Goal: Check status: Check status

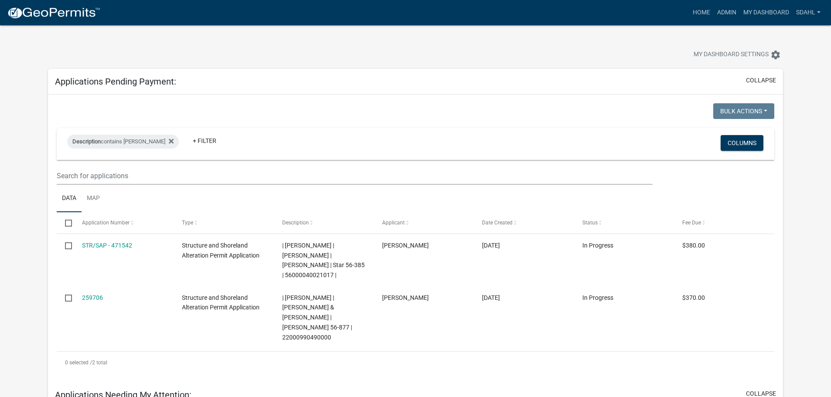
scroll to position [436, 0]
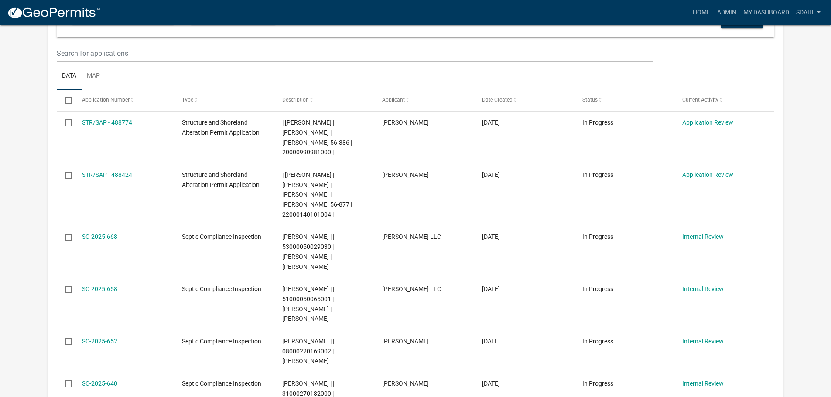
click at [614, 17] on div "Home Admin My Dashboard sdahl Admin Account Logout" at bounding box center [465, 12] width 716 height 17
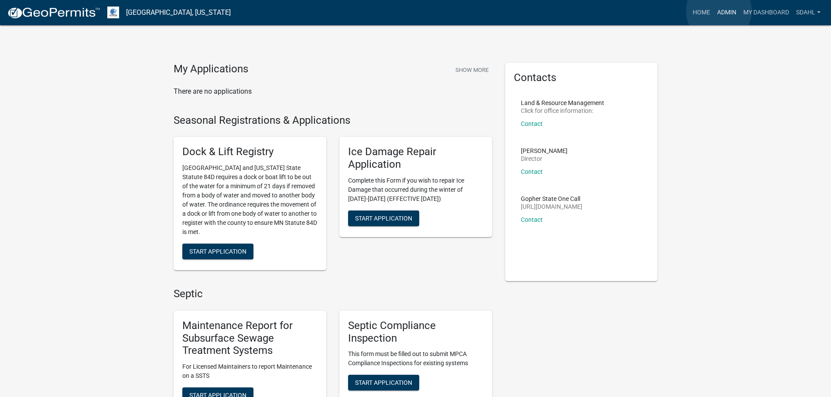
click at [719, 11] on link "Admin" at bounding box center [726, 12] width 26 height 17
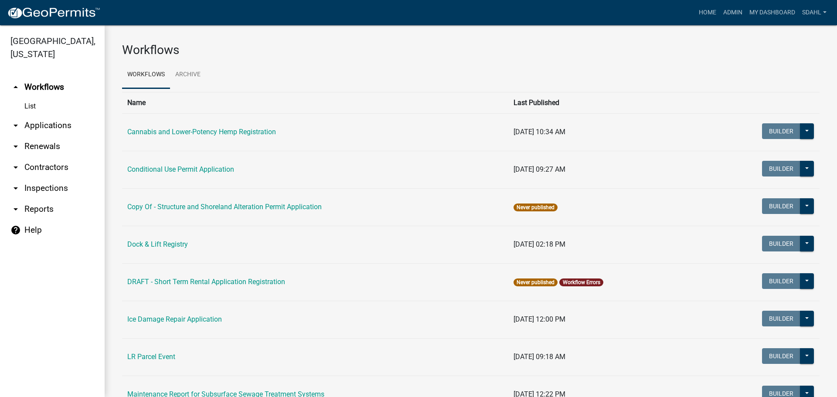
click at [61, 124] on link "arrow_drop_down Applications" at bounding box center [52, 125] width 105 height 21
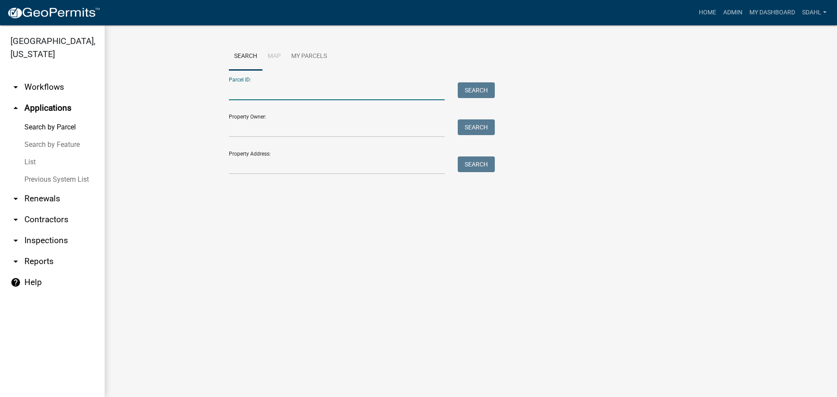
click at [280, 94] on input "Parcel ID:" at bounding box center [337, 91] width 216 height 18
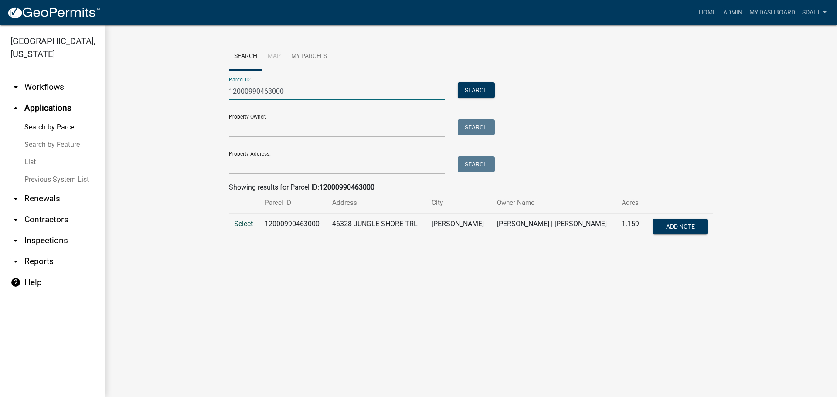
type input "12000990463000"
click at [240, 224] on span "Select" at bounding box center [243, 224] width 19 height 8
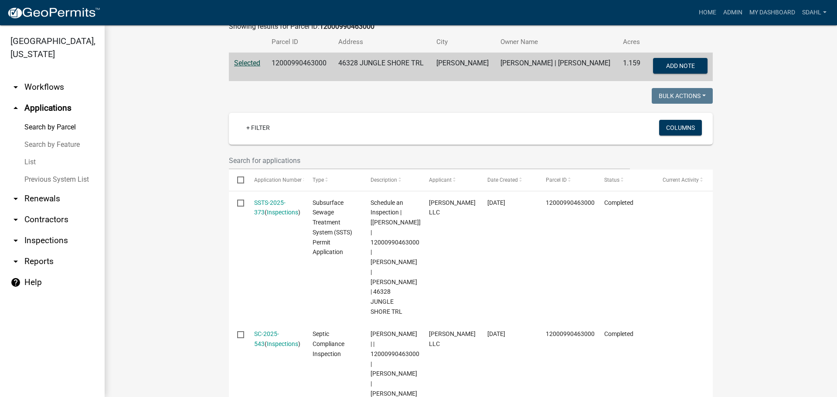
scroll to position [174, 0]
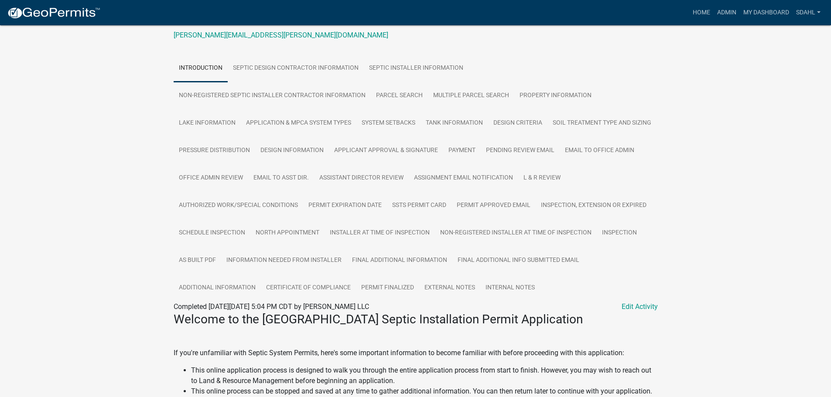
scroll to position [218, 0]
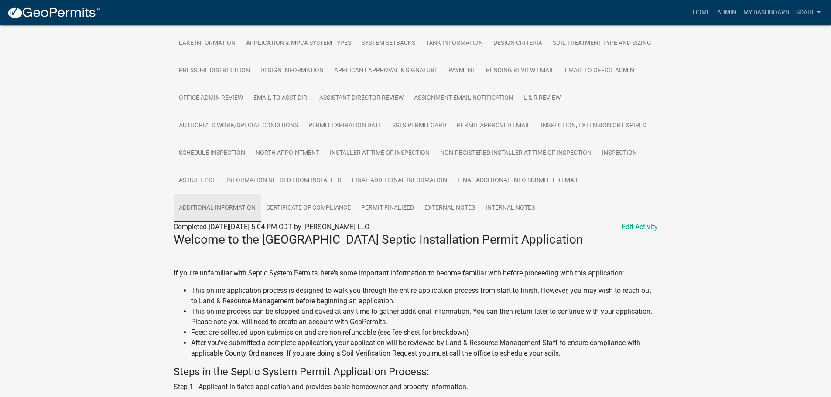
click at [261, 212] on link "Additional Information" at bounding box center [217, 208] width 87 height 28
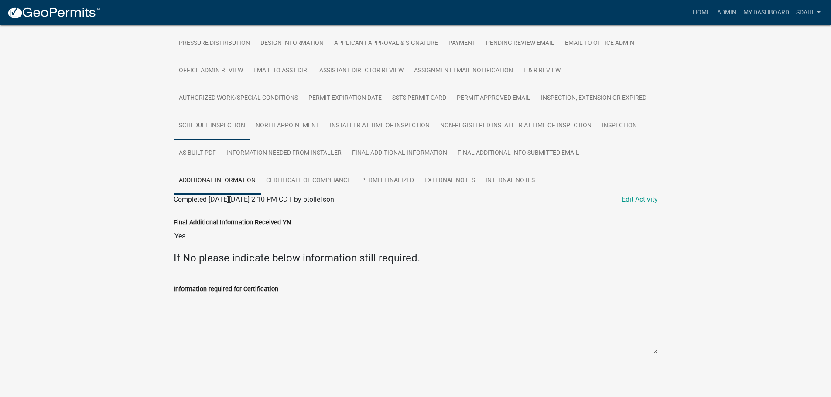
scroll to position [267, 0]
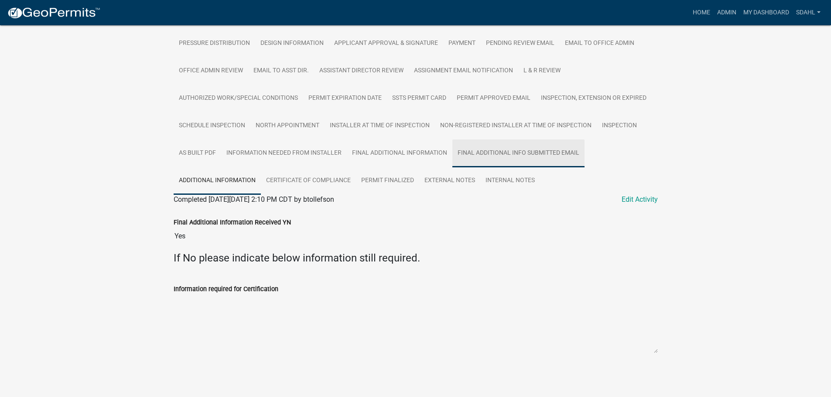
click at [452, 156] on link "Final Additional Info submitted Email" at bounding box center [518, 154] width 132 height 28
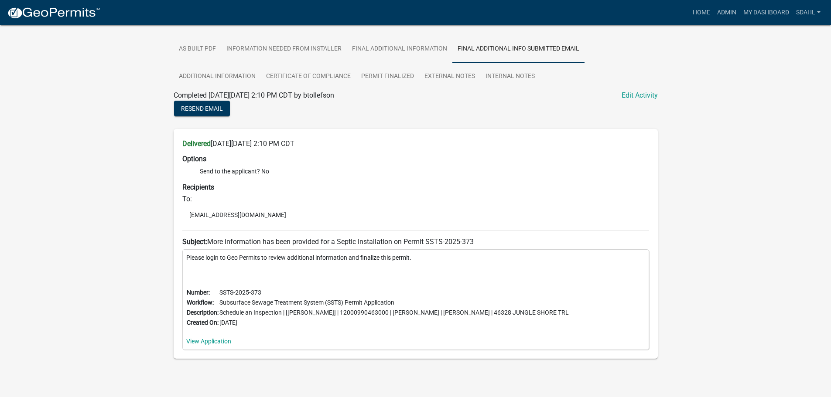
scroll to position [337, 0]
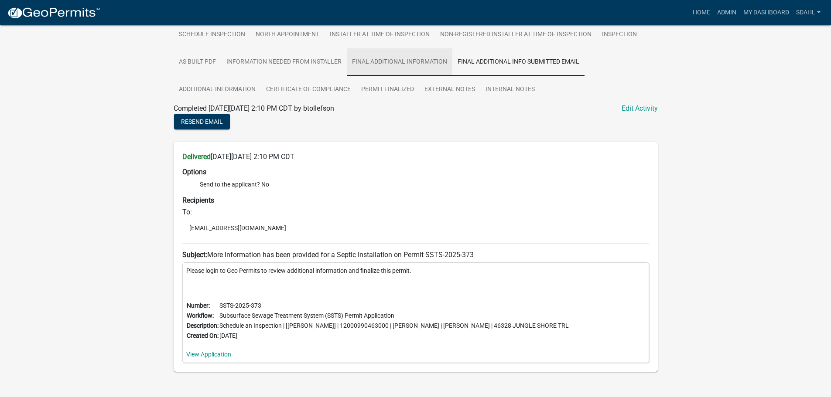
click at [347, 76] on link "Final Additional Information" at bounding box center [400, 62] width 106 height 28
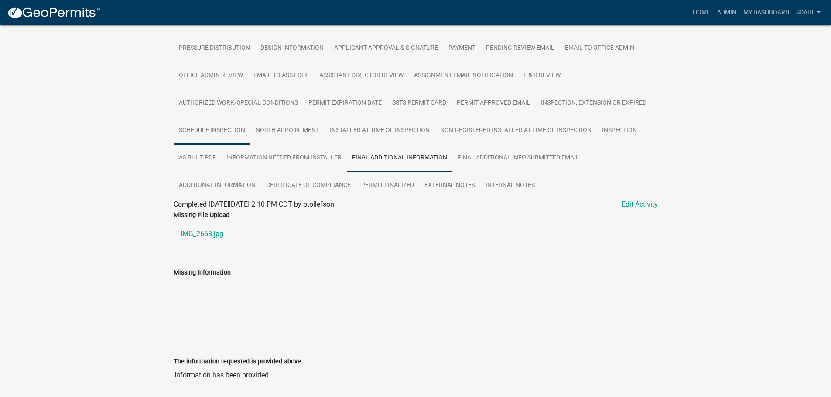
scroll to position [258, 0]
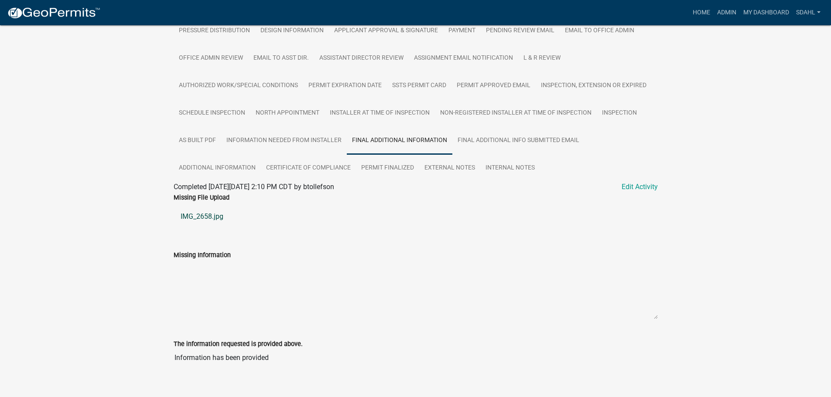
click at [212, 227] on link "IMG_2658.jpg" at bounding box center [416, 216] width 484 height 21
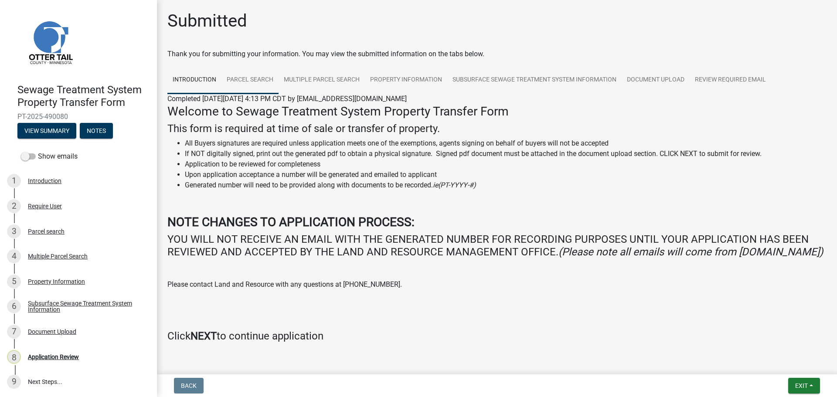
click at [245, 80] on link "Parcel search" at bounding box center [250, 80] width 57 height 28
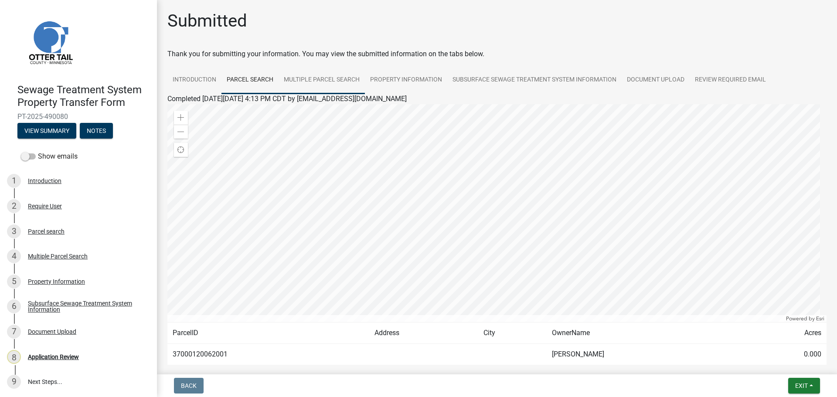
click at [334, 82] on link "Multiple Parcel Search" at bounding box center [322, 80] width 86 height 28
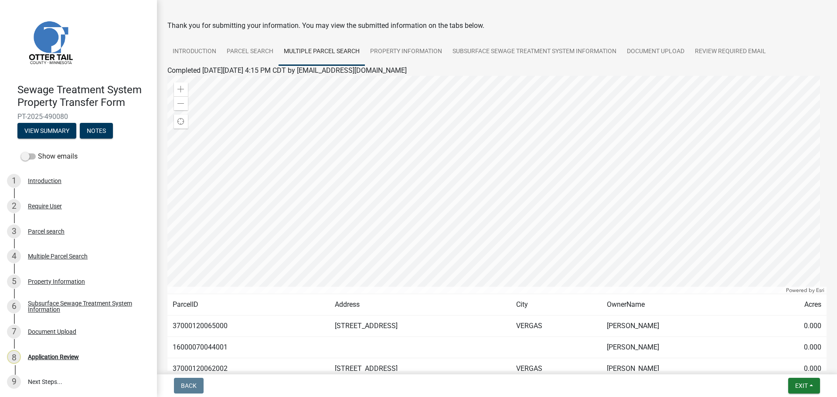
scroll to position [44, 0]
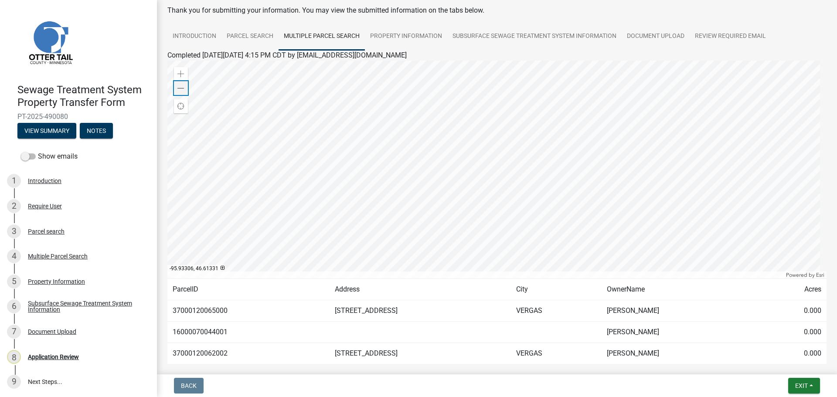
click at [177, 88] on div "Zoom out" at bounding box center [181, 88] width 14 height 14
click at [415, 39] on link "Property Information" at bounding box center [406, 37] width 82 height 28
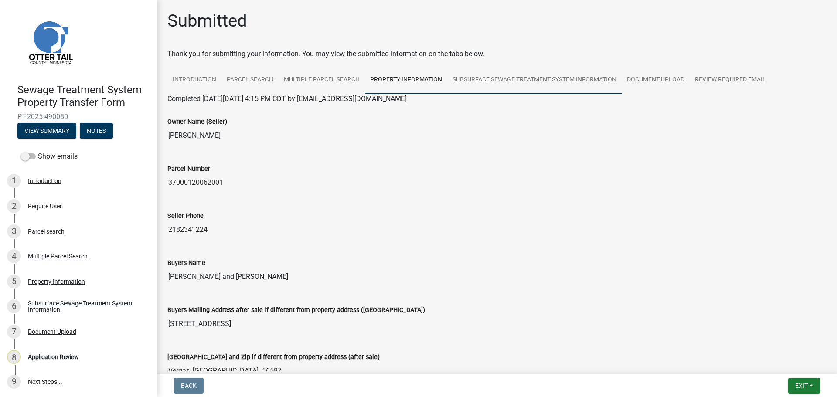
click at [583, 75] on link "Subsurface Sewage Treatment System Information" at bounding box center [534, 80] width 174 height 28
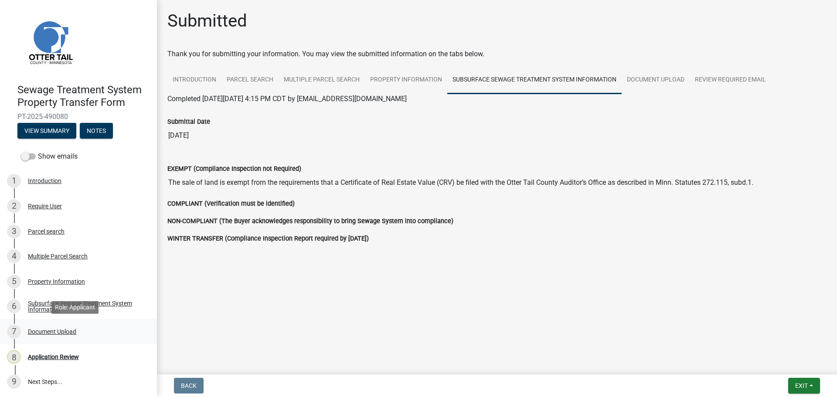
click at [61, 330] on div "Document Upload" at bounding box center [52, 332] width 48 height 6
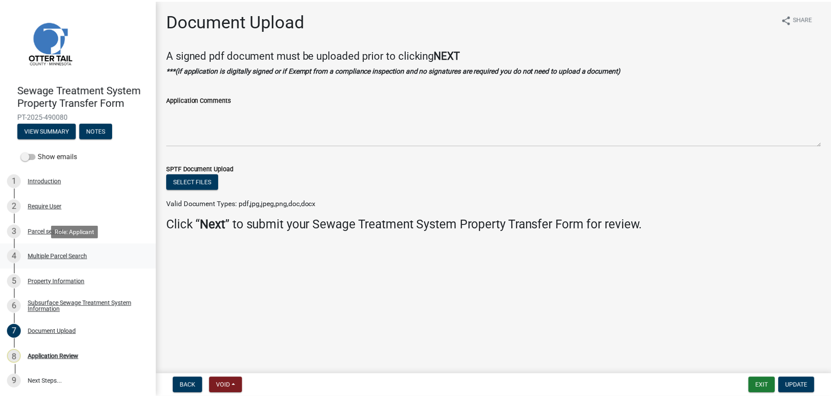
scroll to position [1, 0]
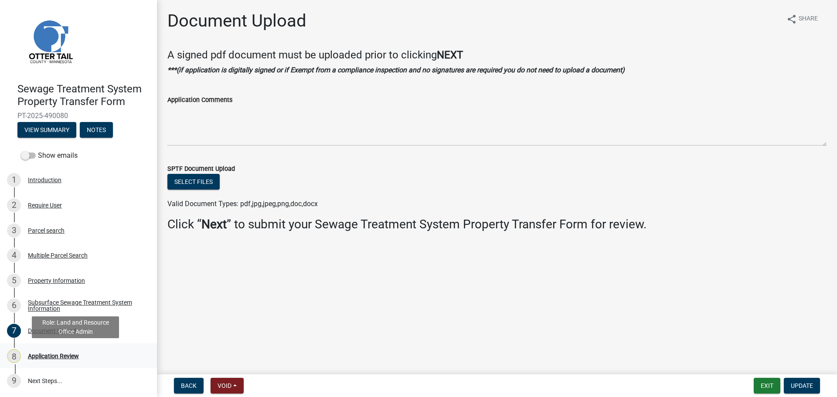
click at [50, 353] on div "Application Review" at bounding box center [53, 356] width 51 height 6
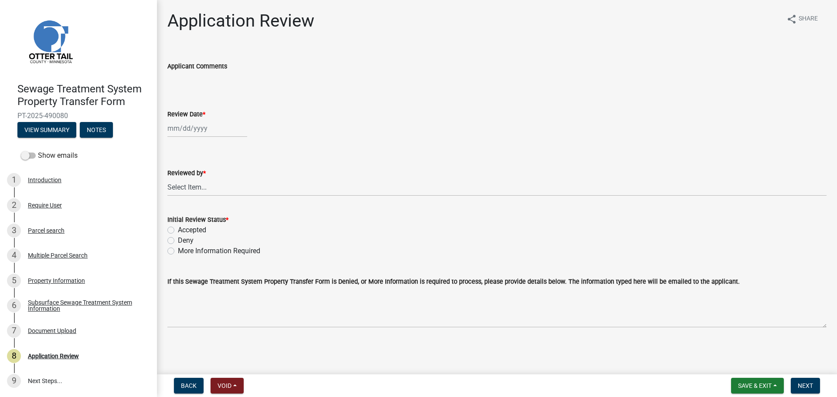
click at [198, 134] on div at bounding box center [207, 128] width 80 height 18
select select "10"
select select "2025"
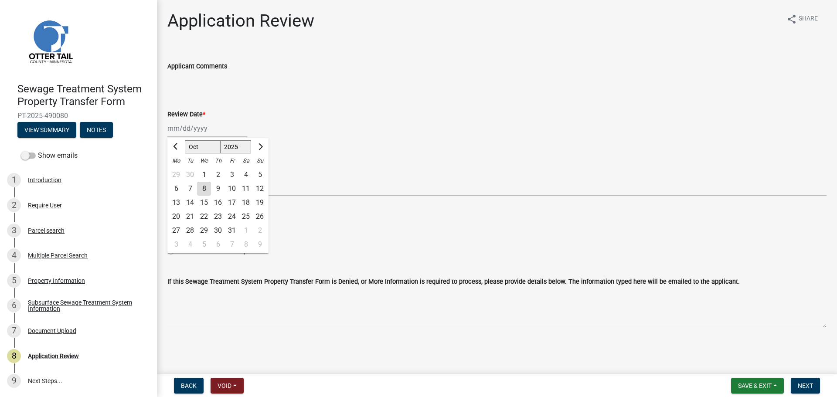
click at [202, 187] on div "8" at bounding box center [204, 189] width 14 height 14
type input "10/08/2025"
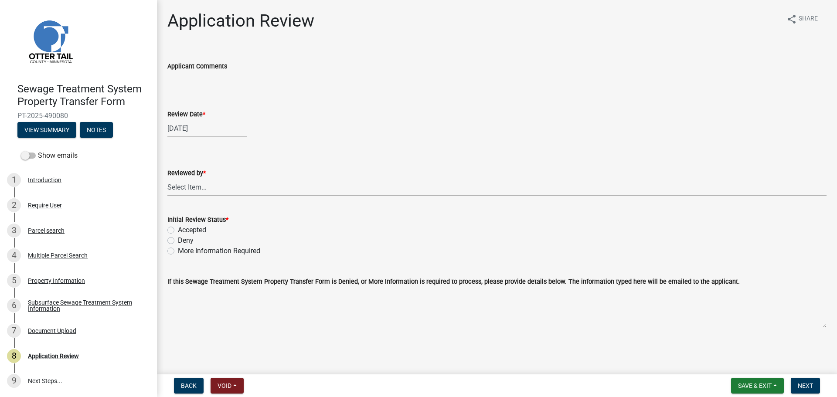
click at [202, 187] on select "Select Item... Alexis Newark Amy Busko Andrea Perales Brittany Tollefson Christ…" at bounding box center [496, 187] width 659 height 18
click at [167, 178] on select "Select Item... Alexis Newark Amy Busko Andrea Perales Brittany Tollefson Christ…" at bounding box center [496, 187] width 659 height 18
select select "67745ee8-7159-4960-80f9-a638286b467c"
click at [198, 232] on label "Accepted" at bounding box center [192, 230] width 28 height 10
click at [184, 231] on input "Accepted" at bounding box center [181, 228] width 6 height 6
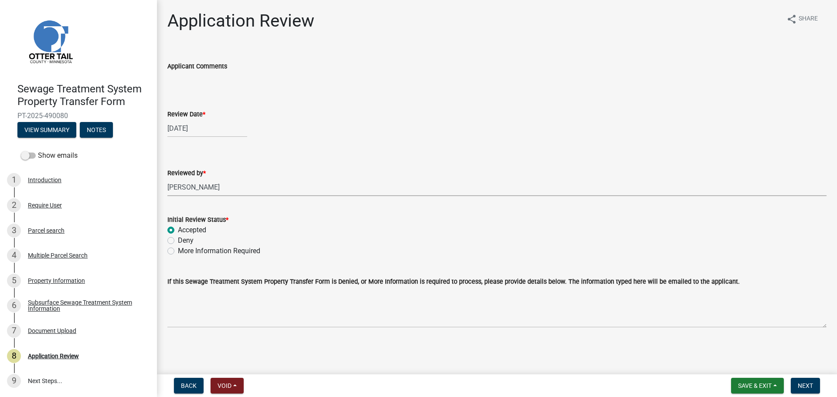
radio input "true"
click at [807, 387] on span "Next" at bounding box center [805, 385] width 15 height 7
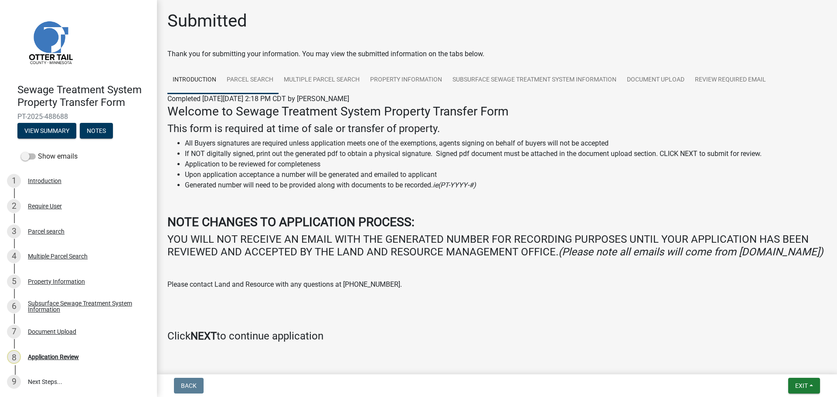
click at [246, 81] on link "Parcel search" at bounding box center [250, 80] width 57 height 28
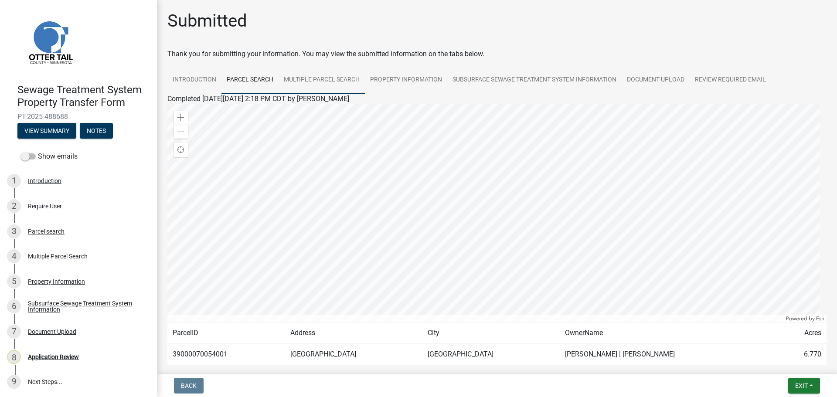
click at [344, 83] on link "Multiple Parcel Search" at bounding box center [322, 80] width 86 height 28
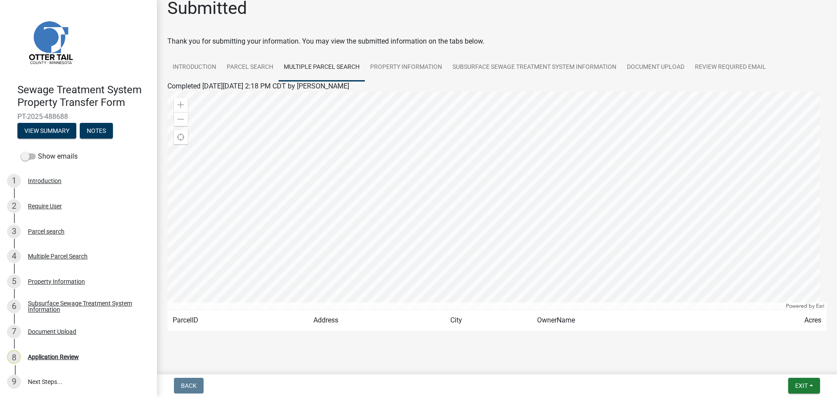
scroll to position [24, 0]
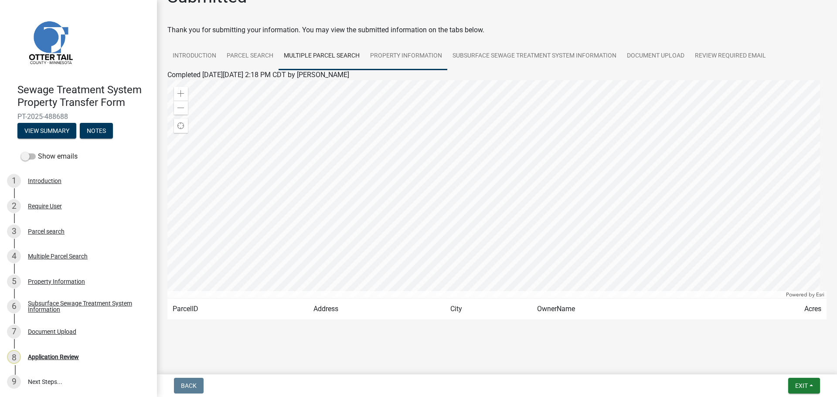
click at [421, 59] on link "Property Information" at bounding box center [406, 56] width 82 height 28
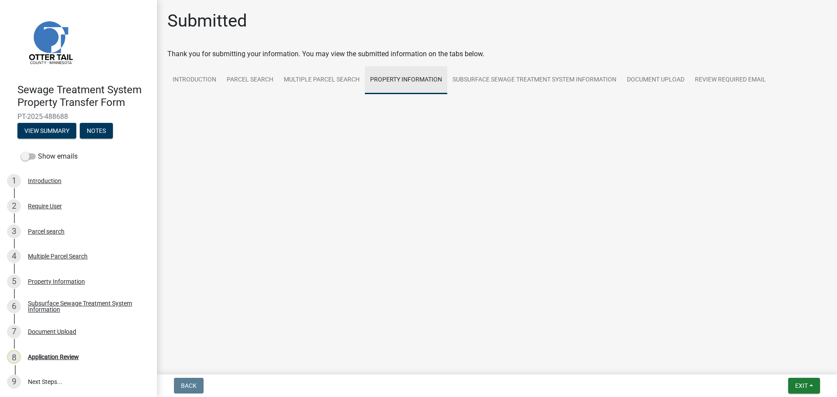
scroll to position [0, 0]
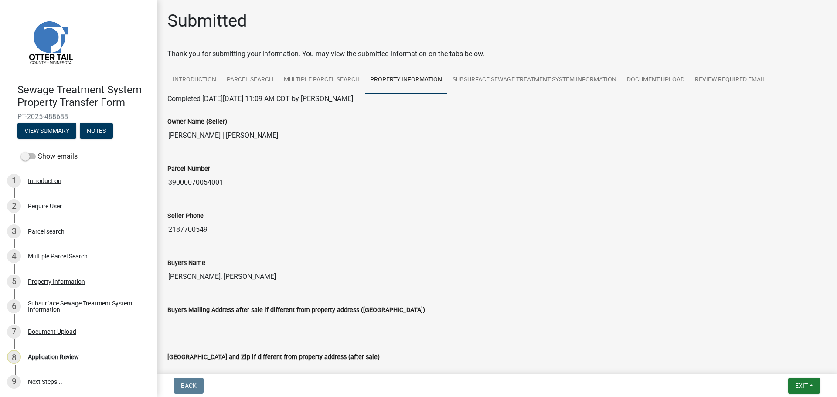
click at [188, 183] on input "39000070054001" at bounding box center [496, 182] width 659 height 17
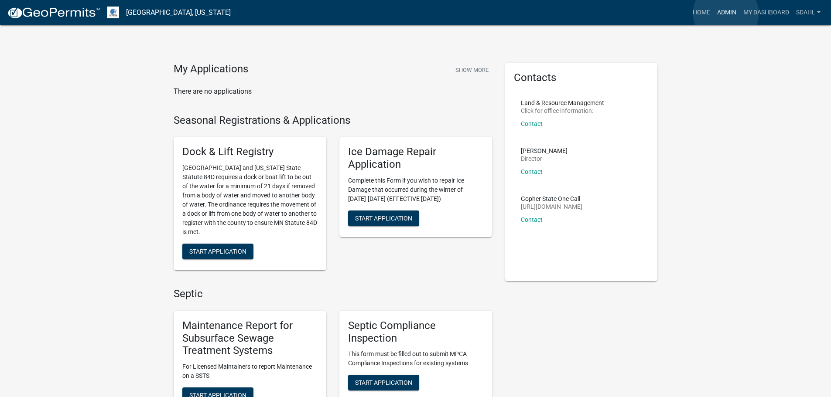
click at [726, 14] on link "Admin" at bounding box center [726, 12] width 26 height 17
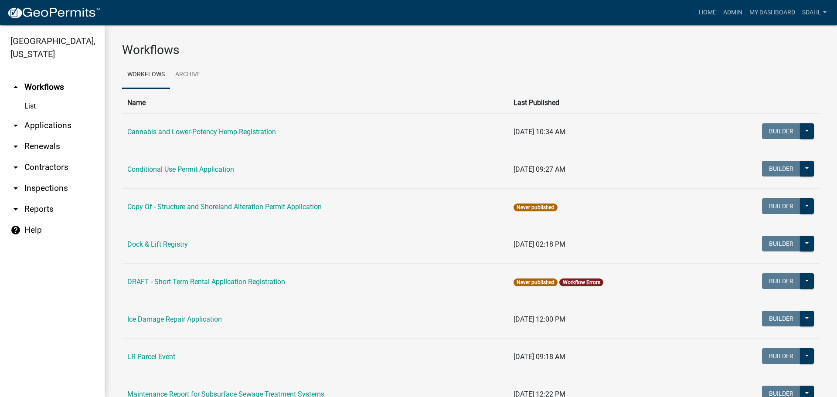
click at [57, 124] on link "arrow_drop_down Applications" at bounding box center [52, 125] width 105 height 21
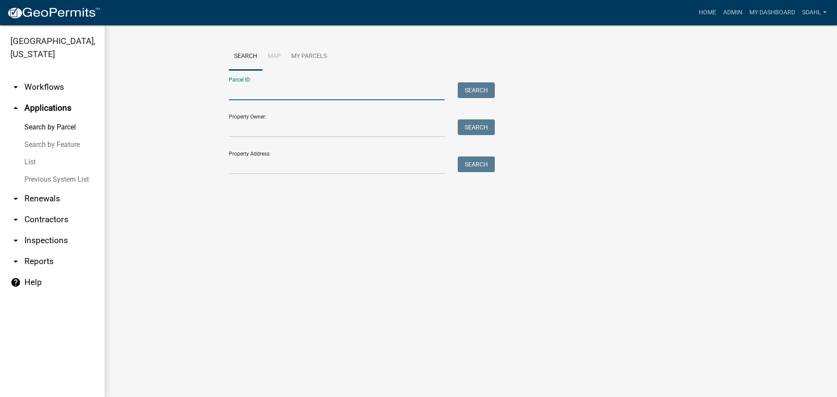
click at [323, 93] on input "Parcel ID:" at bounding box center [337, 91] width 216 height 18
paste input "39000070054001"
type input "39000070054001"
click at [477, 87] on button "Search" at bounding box center [476, 90] width 37 height 16
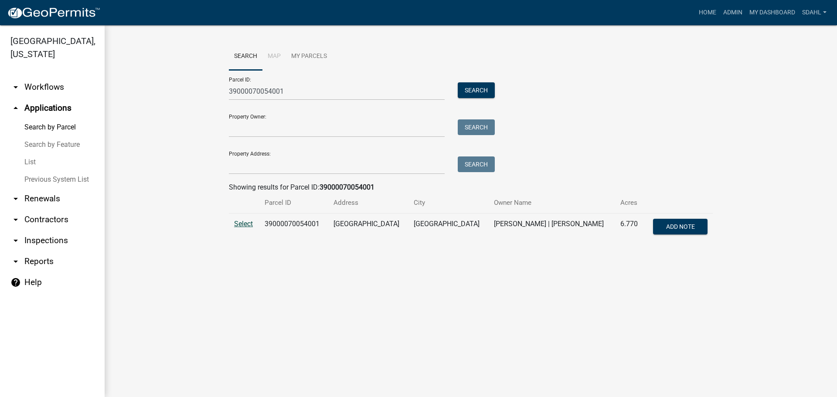
click at [252, 225] on span "Select" at bounding box center [243, 224] width 19 height 8
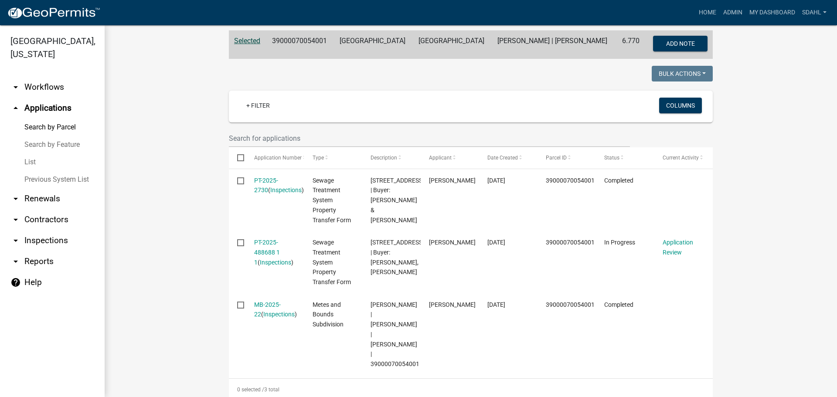
scroll to position [218, 0]
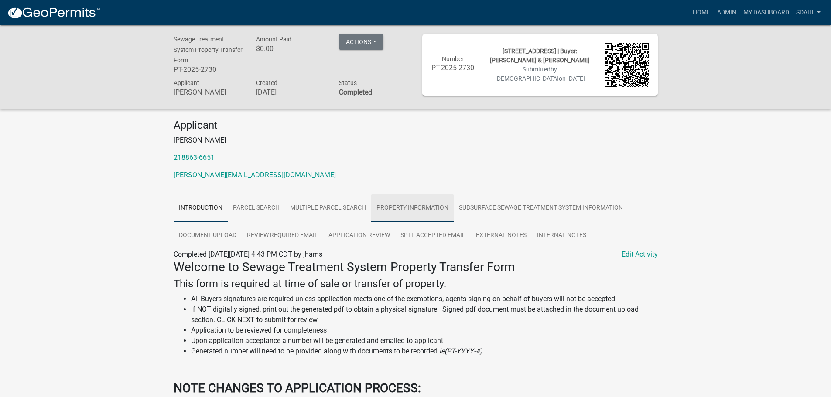
click at [389, 203] on link "Property Information" at bounding box center [412, 208] width 82 height 28
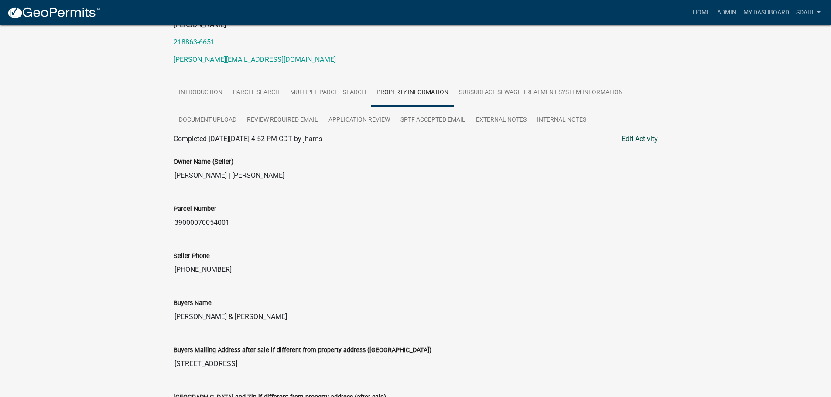
scroll to position [131, 0]
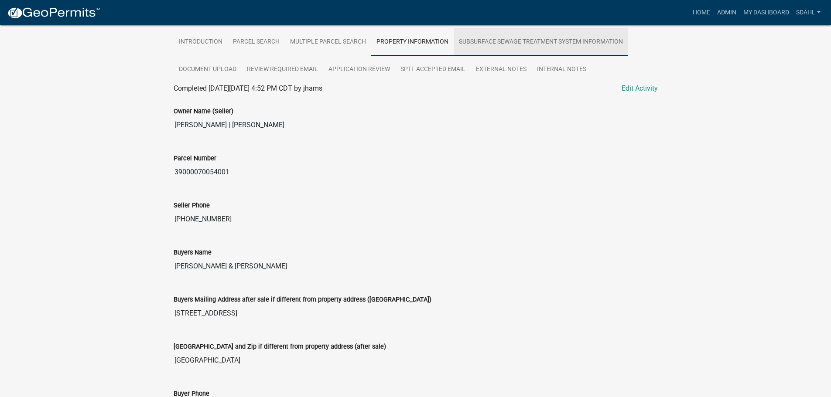
click at [526, 40] on link "Subsurface Sewage Treatment System Information" at bounding box center [541, 42] width 174 height 28
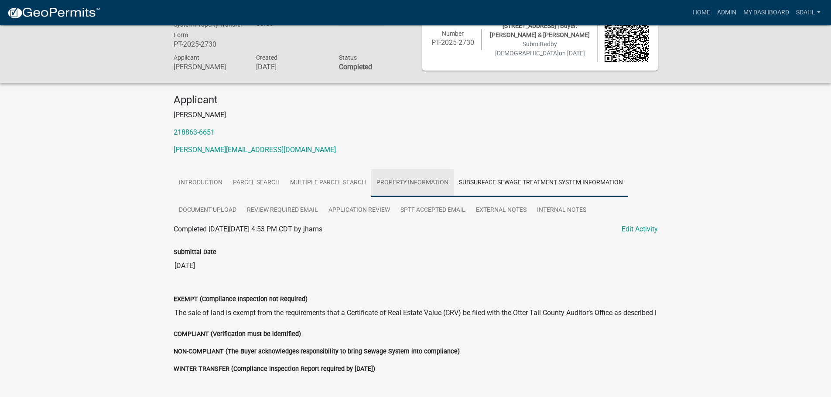
click at [406, 179] on link "Property Information" at bounding box center [412, 183] width 82 height 28
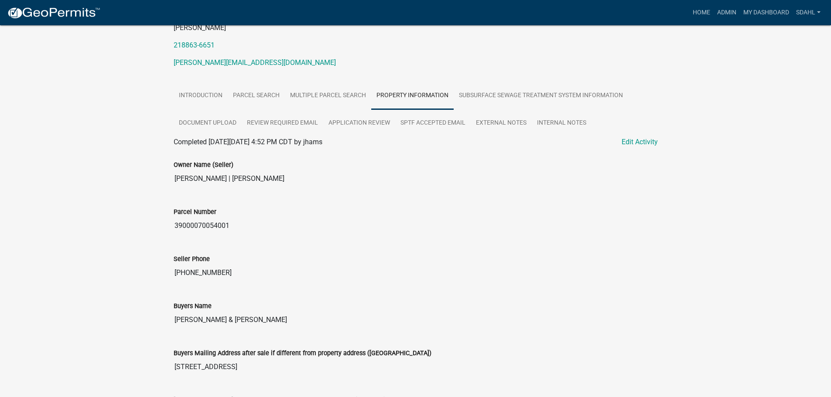
scroll to position [156, 0]
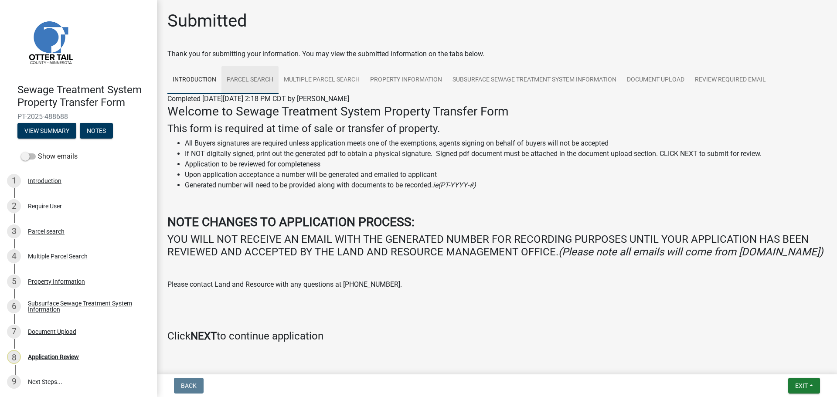
click at [255, 81] on link "Parcel search" at bounding box center [250, 80] width 57 height 28
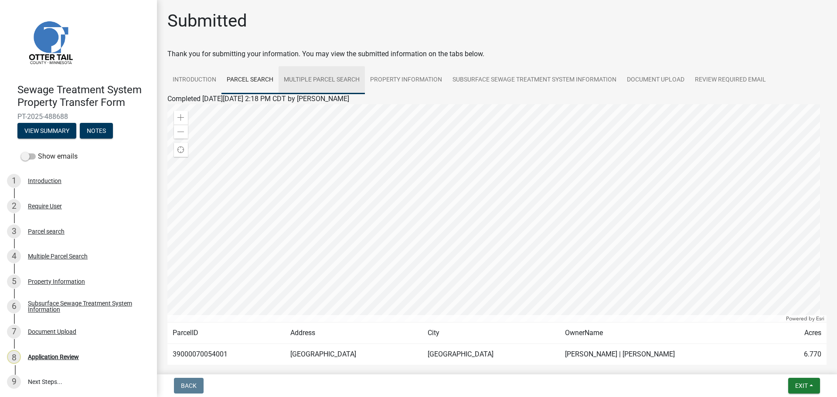
click at [319, 82] on link "Multiple Parcel Search" at bounding box center [322, 80] width 86 height 28
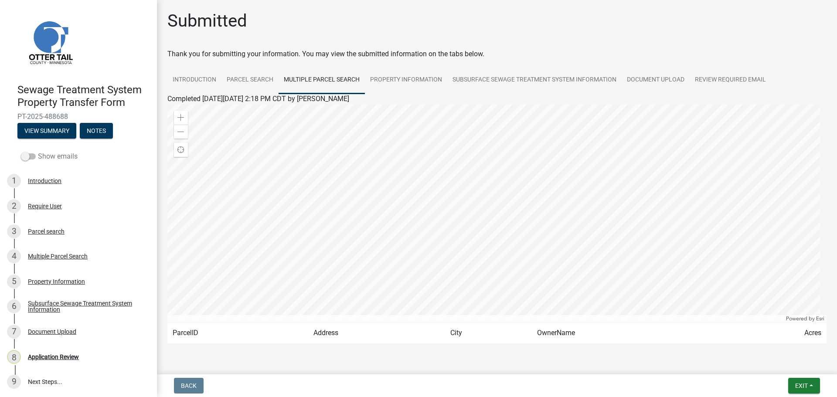
click at [56, 159] on label "Show emails" at bounding box center [49, 156] width 57 height 10
click at [38, 151] on input "Show emails" at bounding box center [38, 151] width 0 height 0
click at [52, 129] on button "View Summary" at bounding box center [46, 131] width 59 height 16
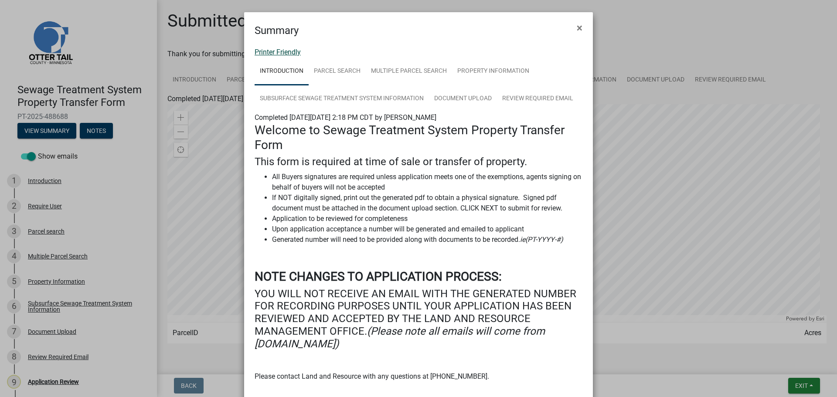
click at [282, 52] on link "Printer Friendly" at bounding box center [278, 52] width 46 height 8
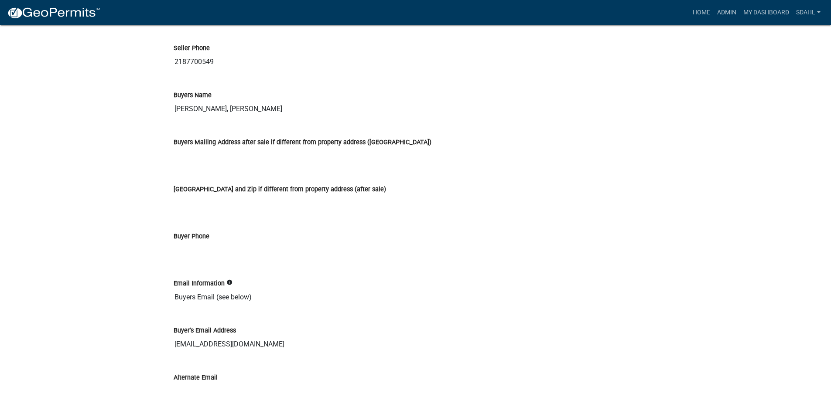
scroll to position [1134, 0]
